Goal: Transaction & Acquisition: Obtain resource

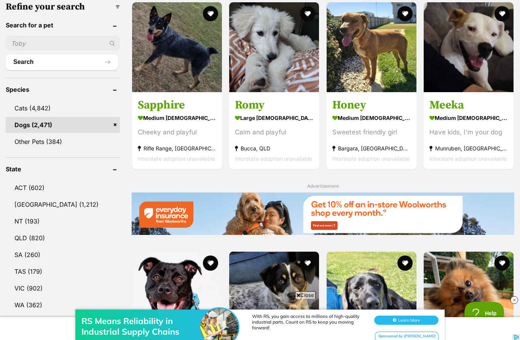
scroll to position [253, 0]
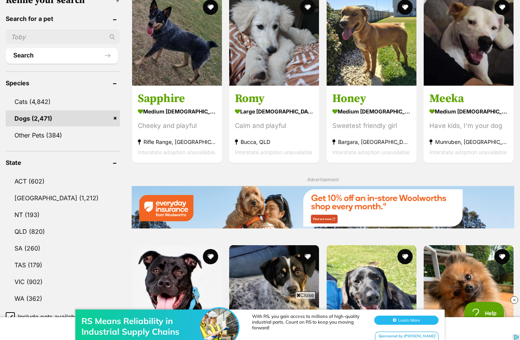
click at [57, 232] on link "QLD (820)" at bounding box center [63, 231] width 114 height 16
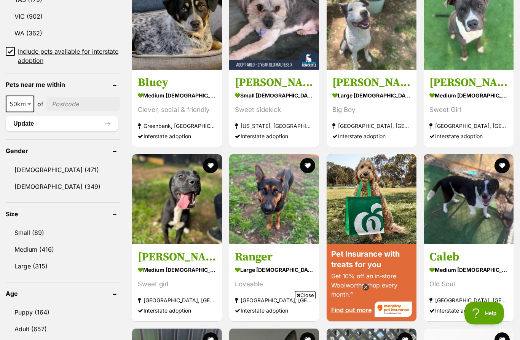
scroll to position [520, 0]
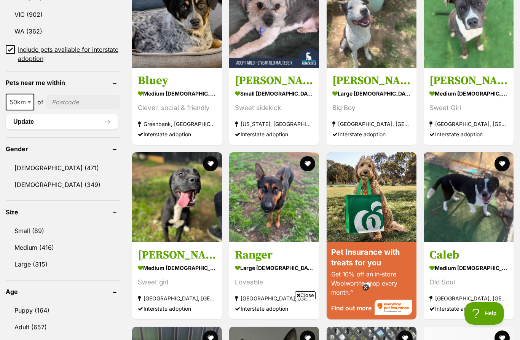
click at [54, 304] on link "Puppy (164)" at bounding box center [63, 310] width 114 height 16
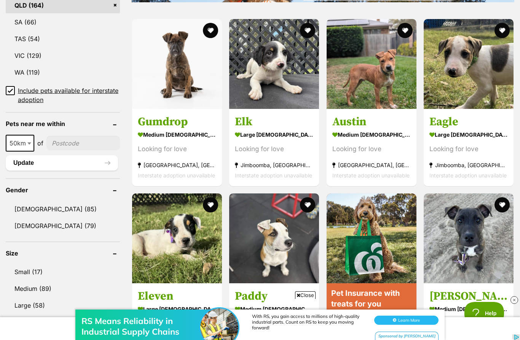
click at [47, 270] on link "Small (17)" at bounding box center [63, 272] width 114 height 16
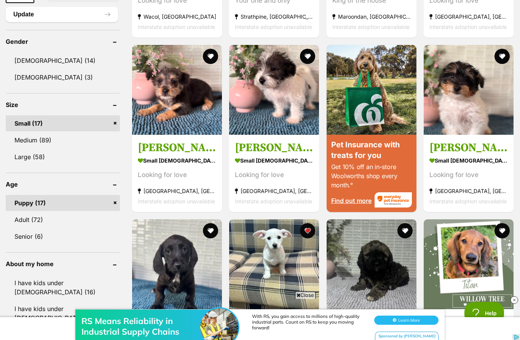
scroll to position [613, 0]
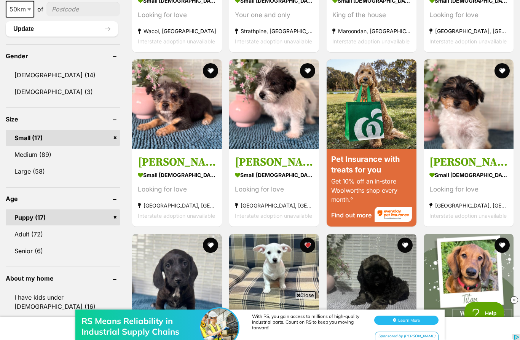
click at [115, 217] on link "Puppy (17)" at bounding box center [63, 217] width 114 height 16
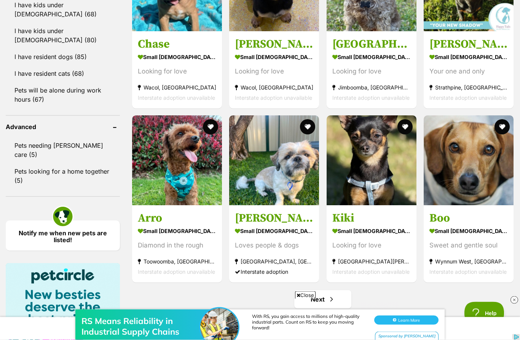
scroll to position [906, 0]
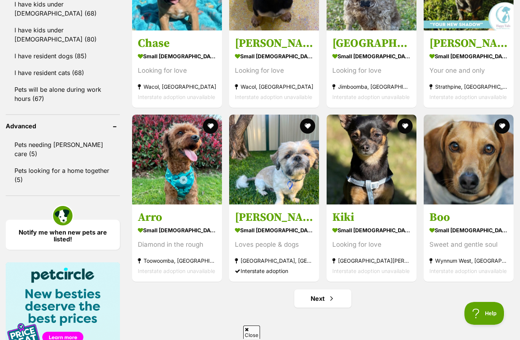
click at [330, 300] on span "Next page" at bounding box center [332, 298] width 8 height 9
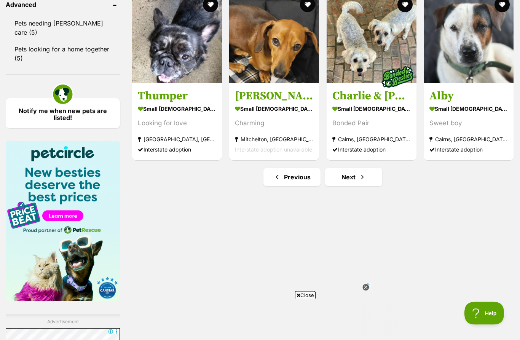
scroll to position [1027, 0]
click at [351, 177] on link "Next" at bounding box center [353, 177] width 57 height 18
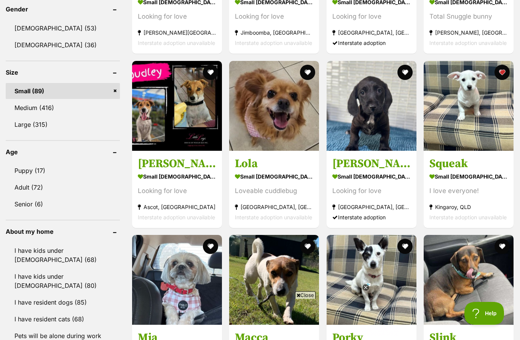
click at [280, 127] on img at bounding box center [274, 106] width 90 height 90
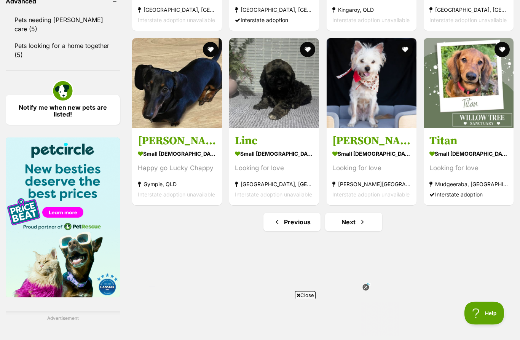
scroll to position [1033, 0]
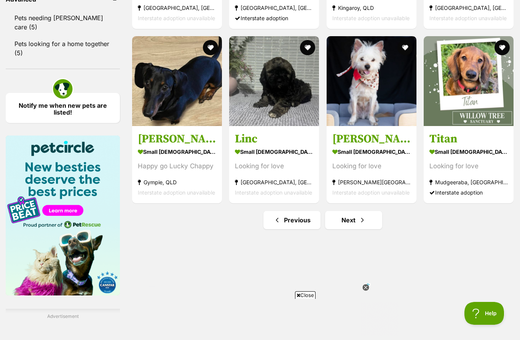
click at [357, 221] on link "Next" at bounding box center [353, 220] width 57 height 18
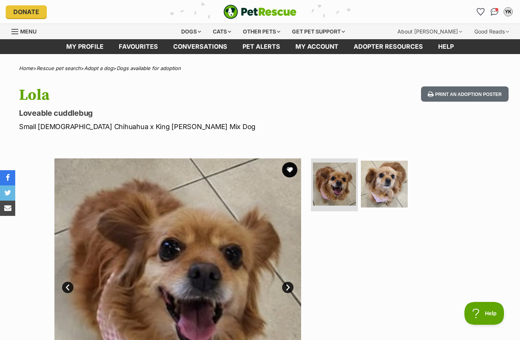
click at [389, 183] on img at bounding box center [384, 184] width 47 height 47
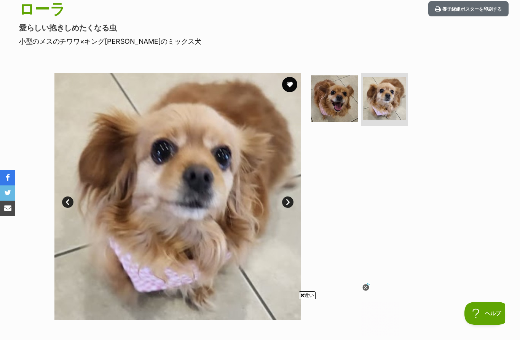
scroll to position [65, 0]
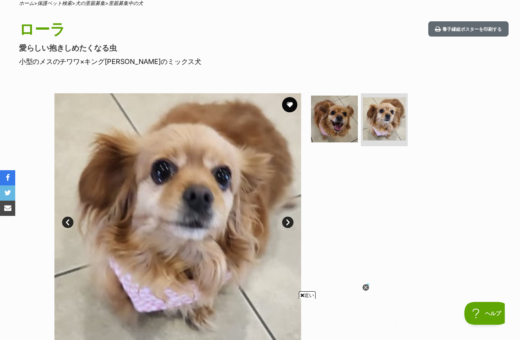
click at [334, 113] on img at bounding box center [334, 119] width 47 height 47
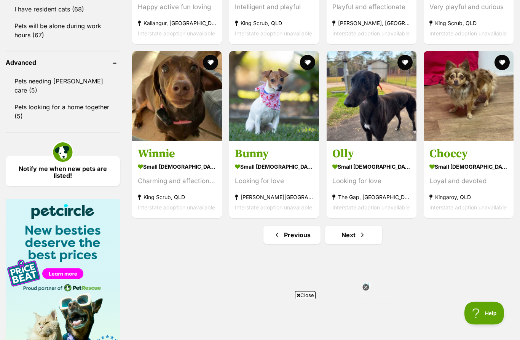
scroll to position [969, 0]
click at [276, 161] on strong "small female Dog" at bounding box center [274, 166] width 78 height 11
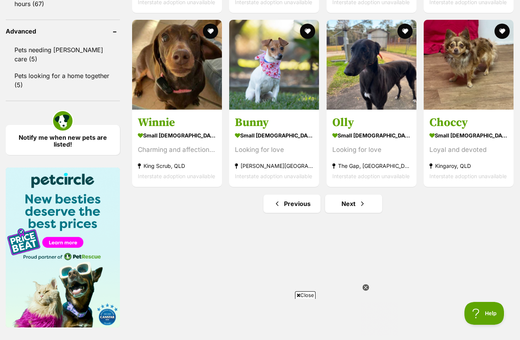
scroll to position [0, 0]
click at [255, 168] on strong "Bracken Ridge, QLD" at bounding box center [274, 166] width 78 height 10
click at [361, 203] on span "Next page" at bounding box center [363, 203] width 8 height 9
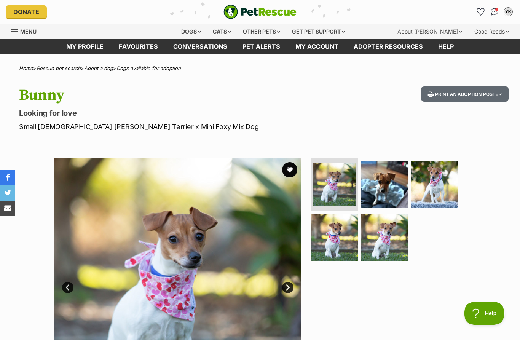
click at [338, 236] on img at bounding box center [334, 237] width 47 height 47
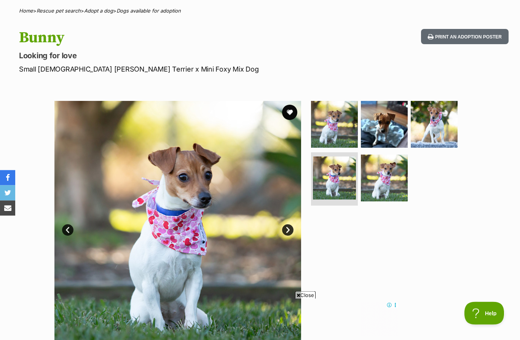
scroll to position [57, 0]
click at [397, 183] on img at bounding box center [384, 178] width 47 height 47
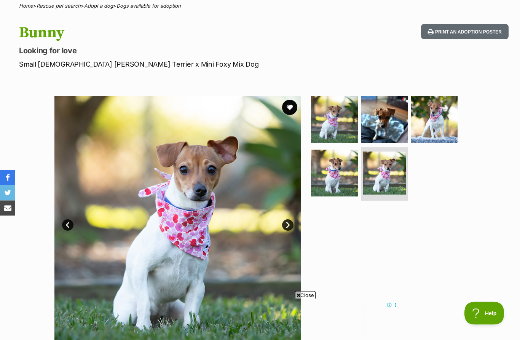
scroll to position [8, 0]
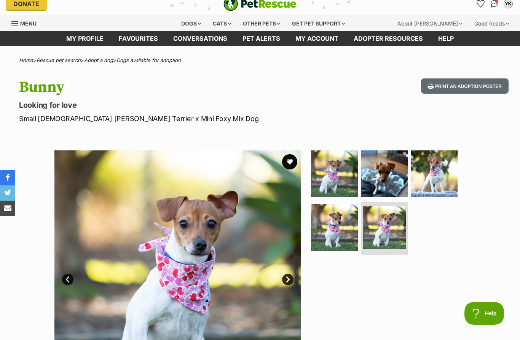
click at [440, 168] on img at bounding box center [434, 173] width 47 height 47
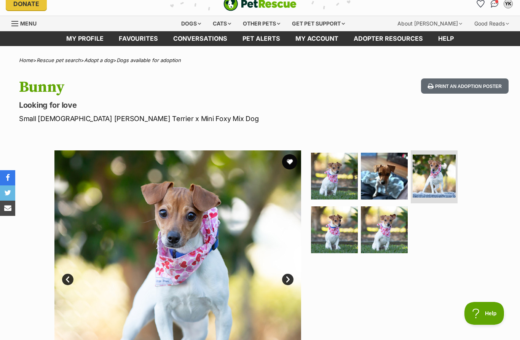
click at [383, 175] on img at bounding box center [384, 176] width 47 height 47
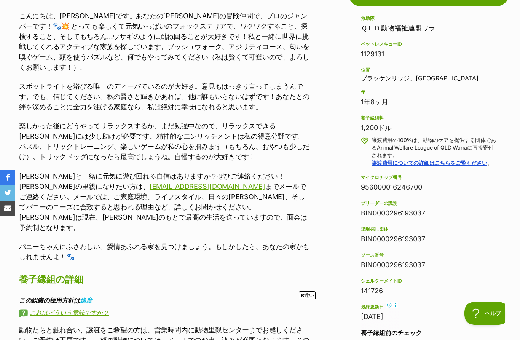
scroll to position [436, 0]
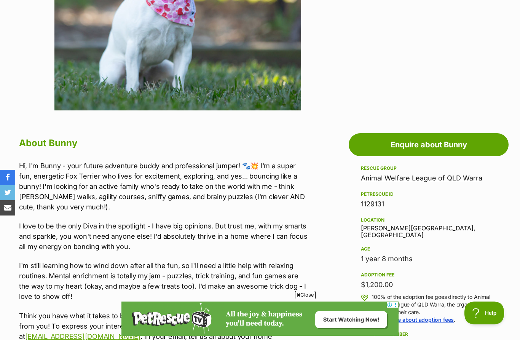
scroll to position [296, 0]
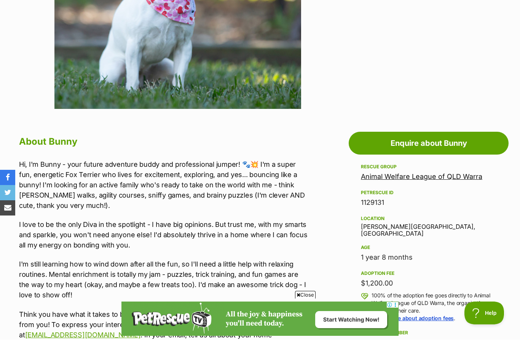
click at [384, 228] on div "Location Bracken Ridge, QLD" at bounding box center [428, 225] width 135 height 23
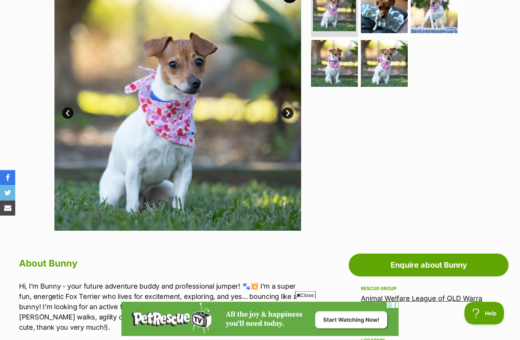
scroll to position [172, 0]
